Goal: Transaction & Acquisition: Download file/media

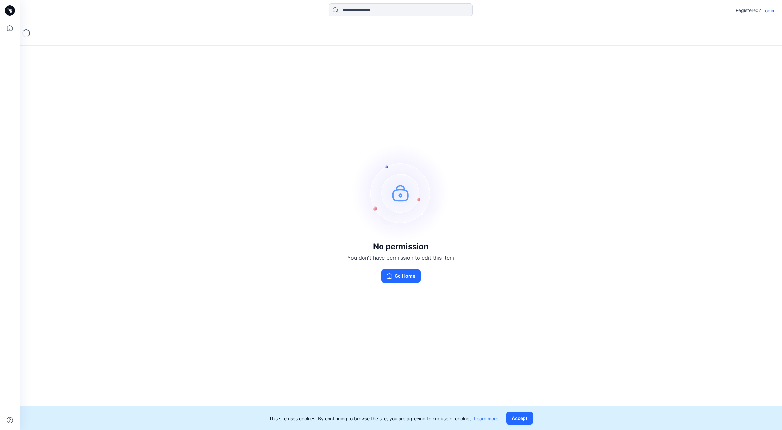
click at [770, 11] on p "Login" at bounding box center [768, 10] width 12 height 7
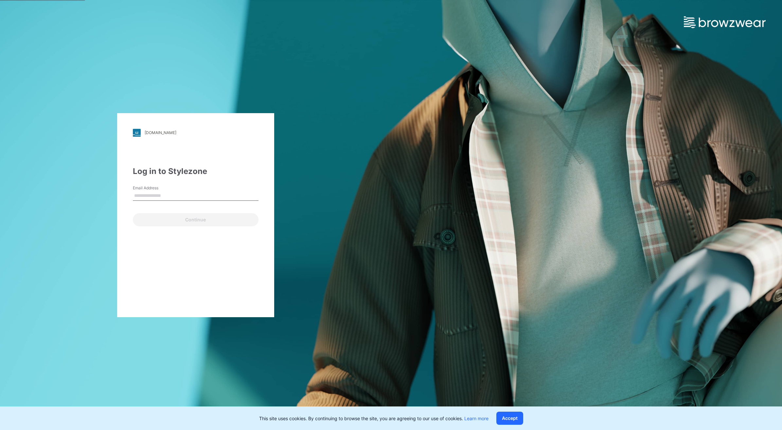
click at [154, 197] on input "Email Address" at bounding box center [196, 196] width 126 height 10
type input "**********"
click at [150, 222] on button "Continue" at bounding box center [196, 219] width 126 height 13
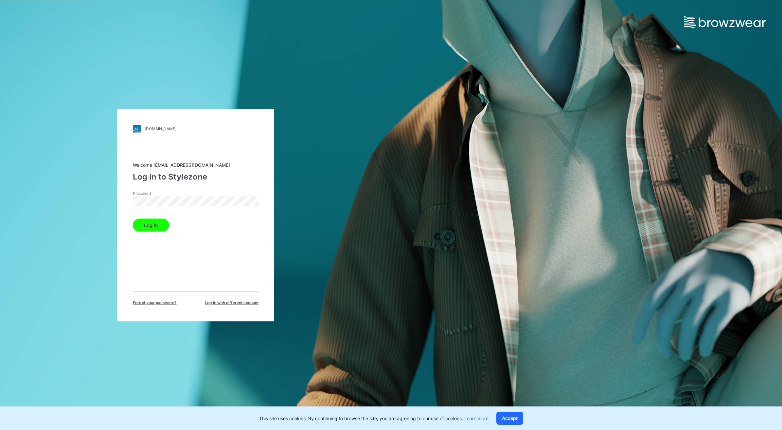
click at [150, 223] on button "Log in" at bounding box center [151, 225] width 36 height 13
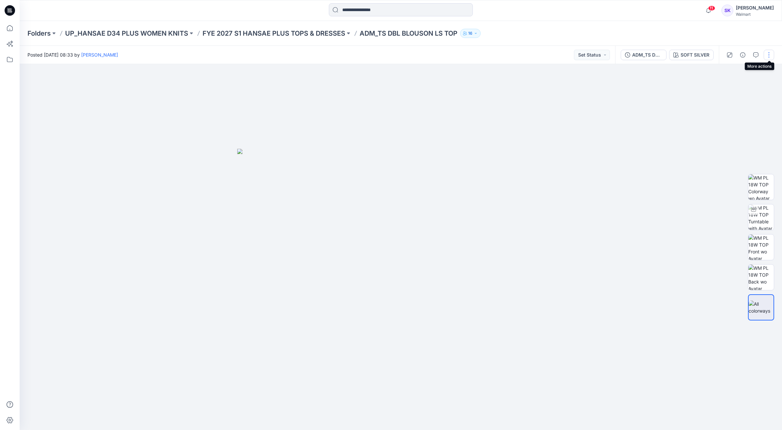
click at [769, 53] on button "button" at bounding box center [769, 55] width 10 height 10
click at [710, 206] on div at bounding box center [401, 247] width 762 height 366
click at [673, 55] on icon "button" at bounding box center [675, 54] width 5 height 5
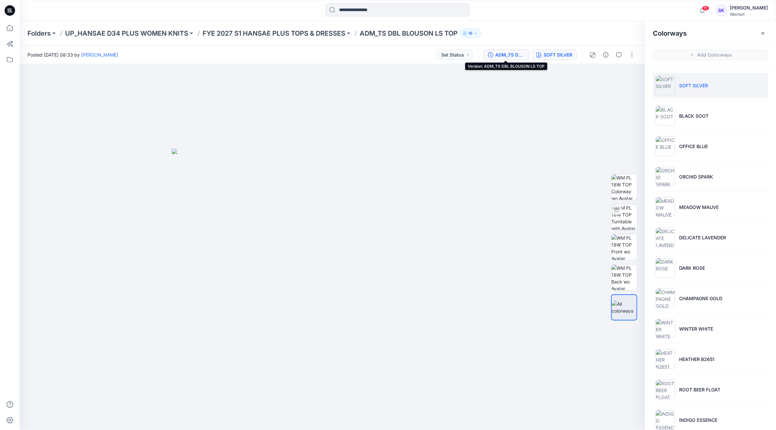
click at [511, 51] on div "ADM_TS DBL BLOUSON LS TOP" at bounding box center [510, 54] width 30 height 7
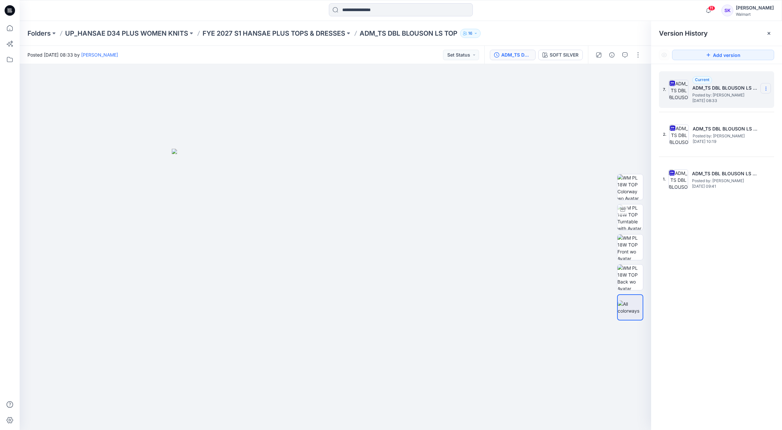
click at [766, 87] on icon at bounding box center [765, 87] width 0 height 0
click at [731, 102] on span "Download Source BW File" at bounding box center [732, 102] width 55 height 8
